Goal: Task Accomplishment & Management: Complete application form

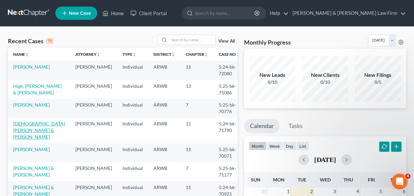
click at [21, 121] on link "[DEMOGRAPHIC_DATA][PERSON_NAME] & [PERSON_NAME]" at bounding box center [39, 129] width 52 height 19
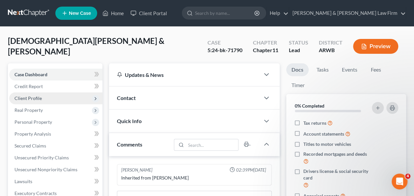
click at [31, 97] on span "Client Profile" at bounding box center [27, 98] width 27 height 6
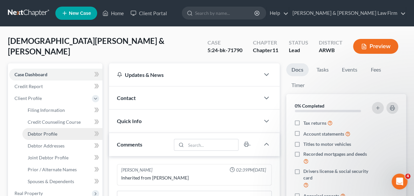
click at [47, 133] on span "Debtor Profile" at bounding box center [43, 134] width 30 height 6
select select "1"
select select "0"
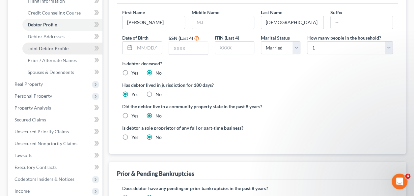
scroll to position [99, 0]
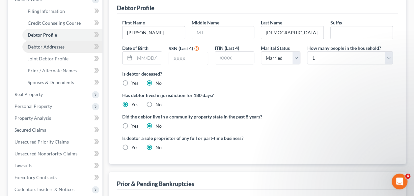
click at [51, 48] on span "Debtor Addresses" at bounding box center [46, 47] width 37 height 6
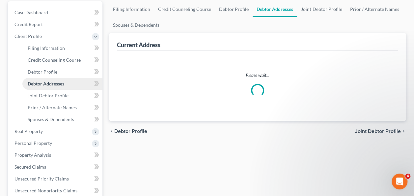
select select "0"
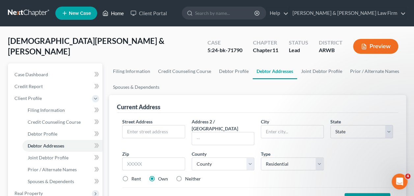
click at [119, 12] on link "Home" at bounding box center [113, 13] width 28 height 12
